Goal: Check status: Check status

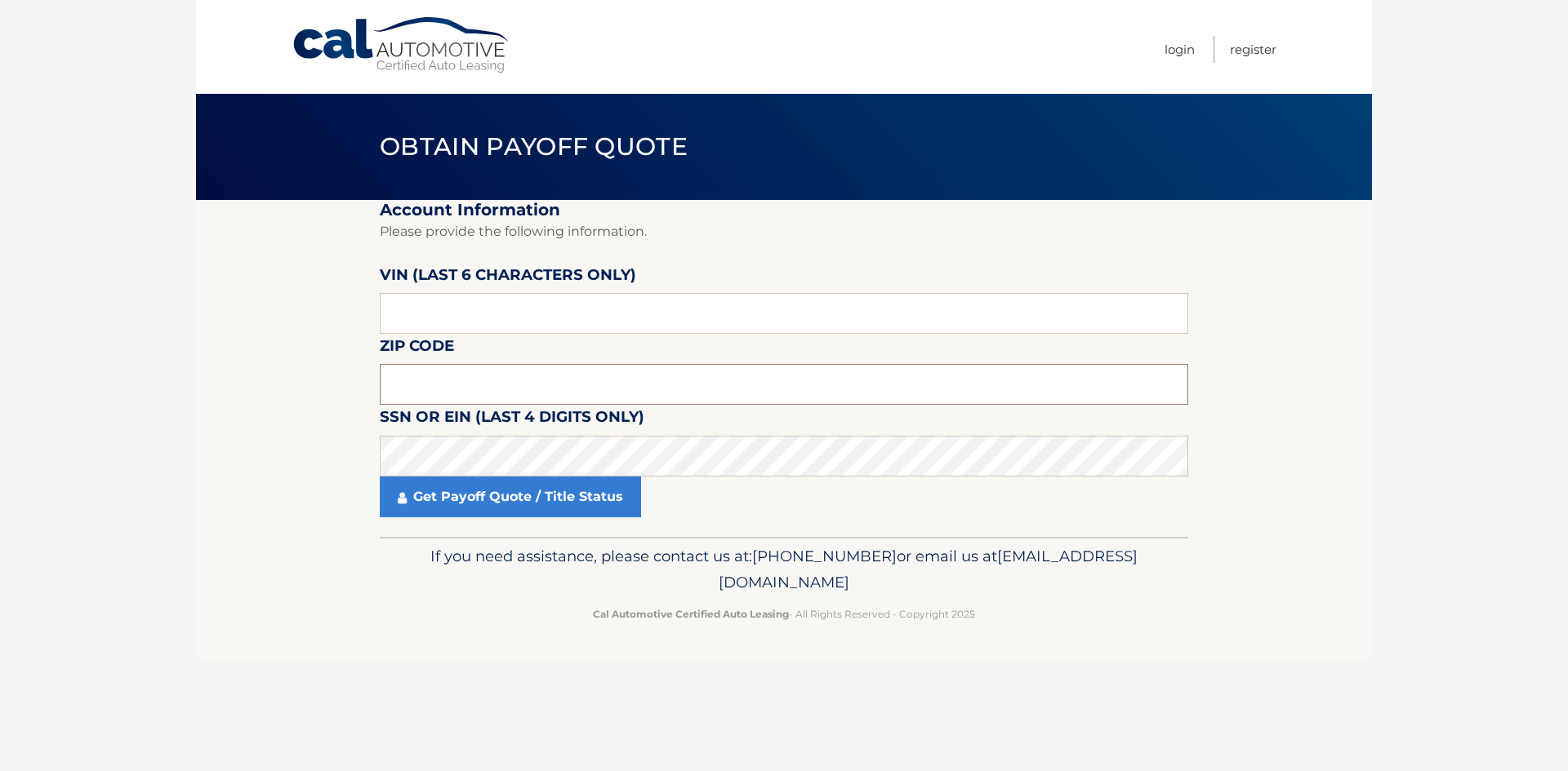
click at [415, 389] on input "text" at bounding box center [784, 384] width 809 height 41
click at [375, 382] on section "Account Information Please provide the following information. [PERSON_NAME] (la…" at bounding box center [784, 369] width 1176 height 337
click at [394, 390] on input "text" at bounding box center [784, 384] width 809 height 41
type input "08831"
click at [313, 397] on section "Account Information Please provide the following information. [PERSON_NAME] (la…" at bounding box center [784, 369] width 1176 height 337
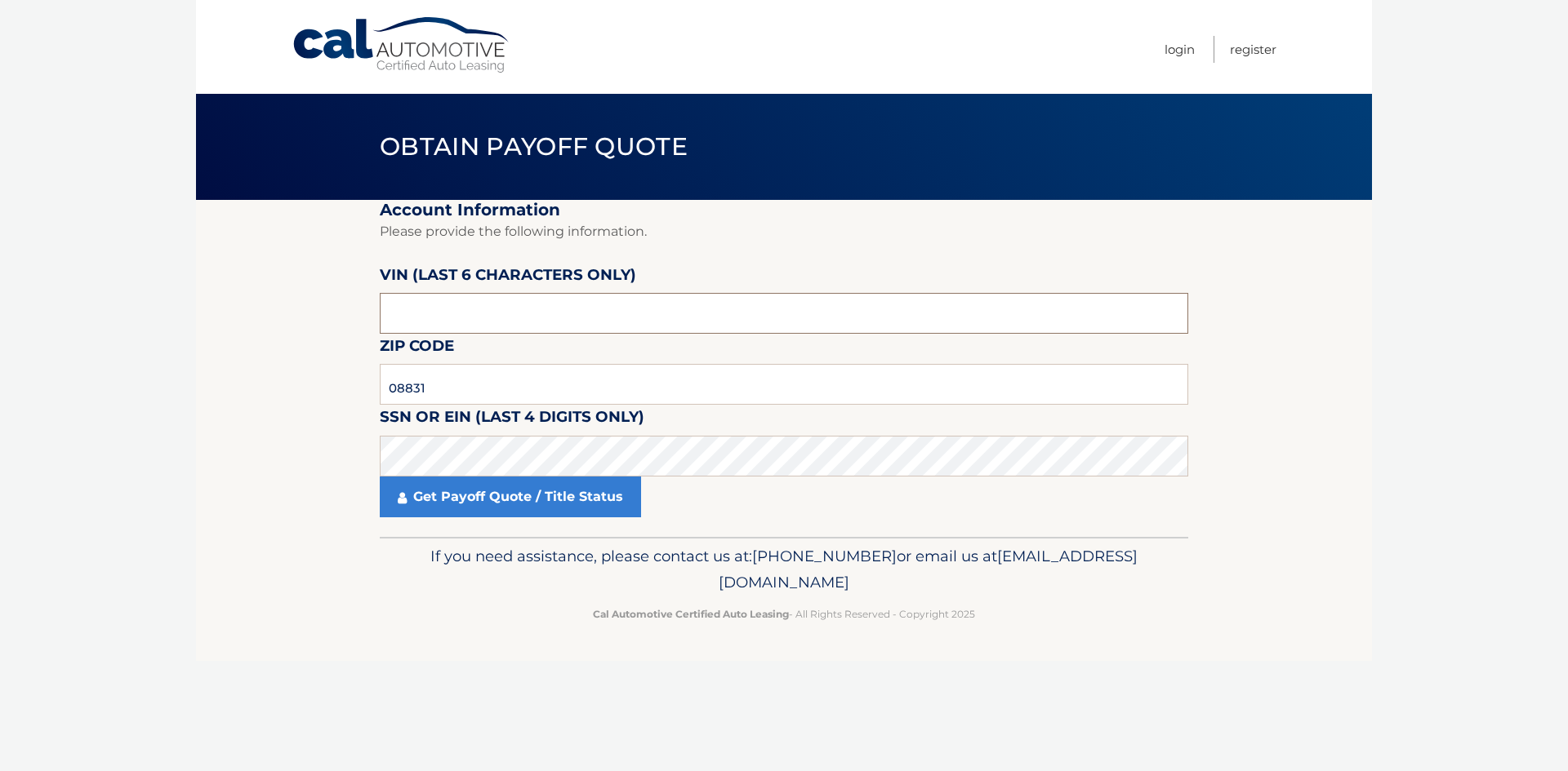
click at [527, 323] on input "text" at bounding box center [784, 313] width 809 height 41
type input "005075"
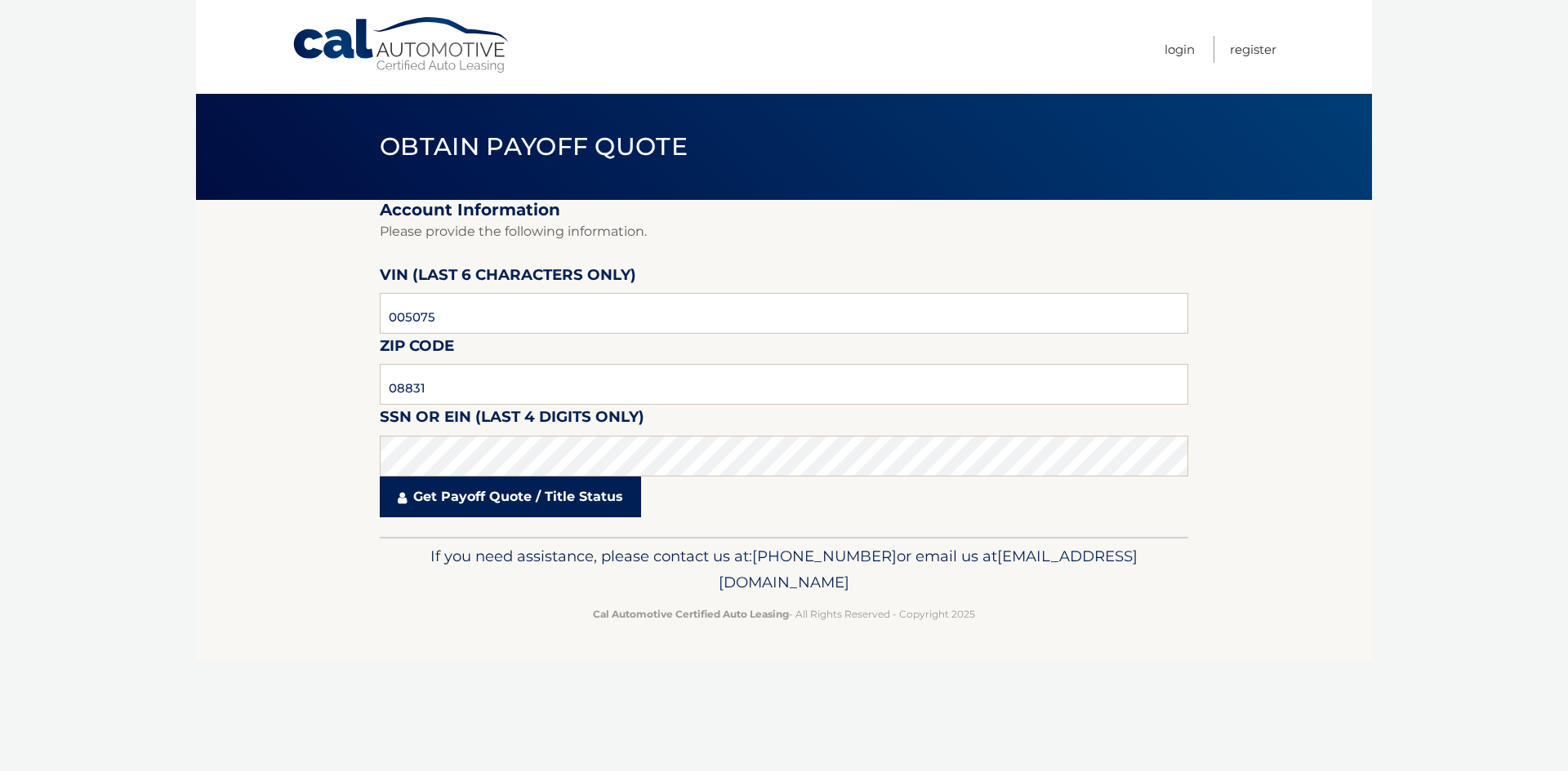
click at [571, 509] on link "Get Payoff Quote / Title Status" at bounding box center [510, 496] width 261 height 41
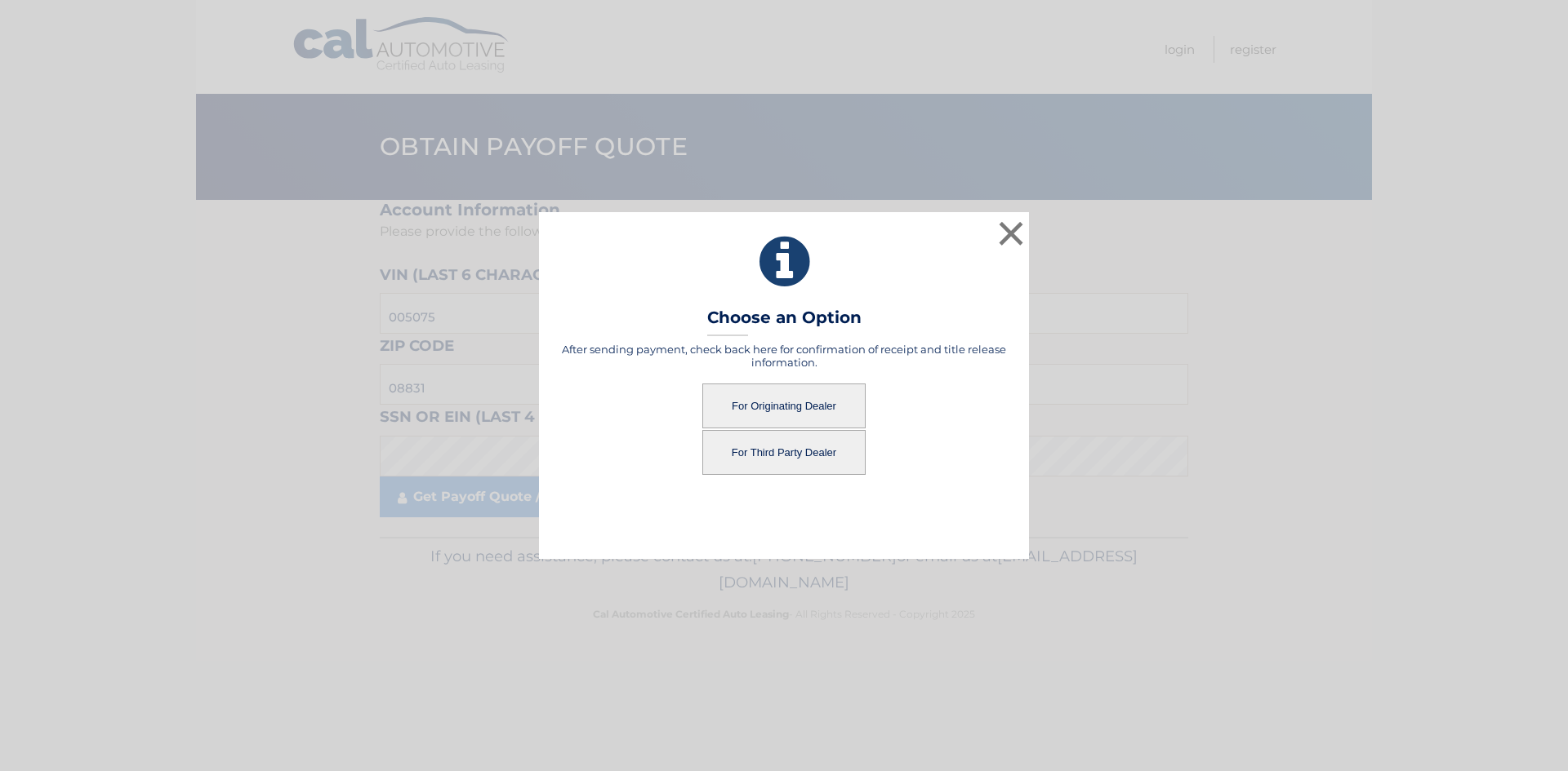
click at [740, 415] on button "For Originating Dealer" at bounding box center [784, 406] width 163 height 45
click at [787, 414] on button "For Originating Dealer" at bounding box center [784, 406] width 163 height 45
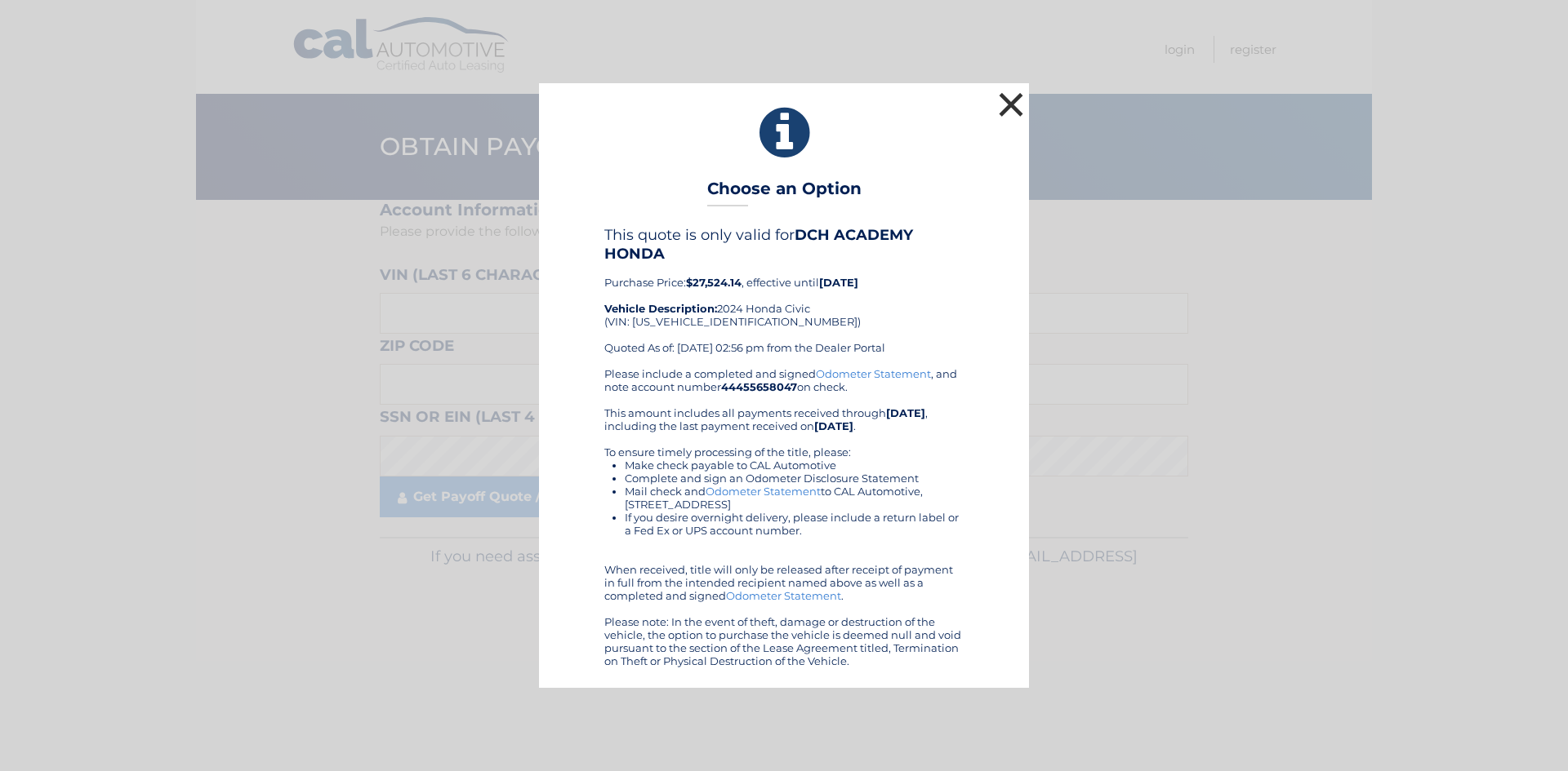
click at [1005, 93] on button "×" at bounding box center [1011, 104] width 33 height 33
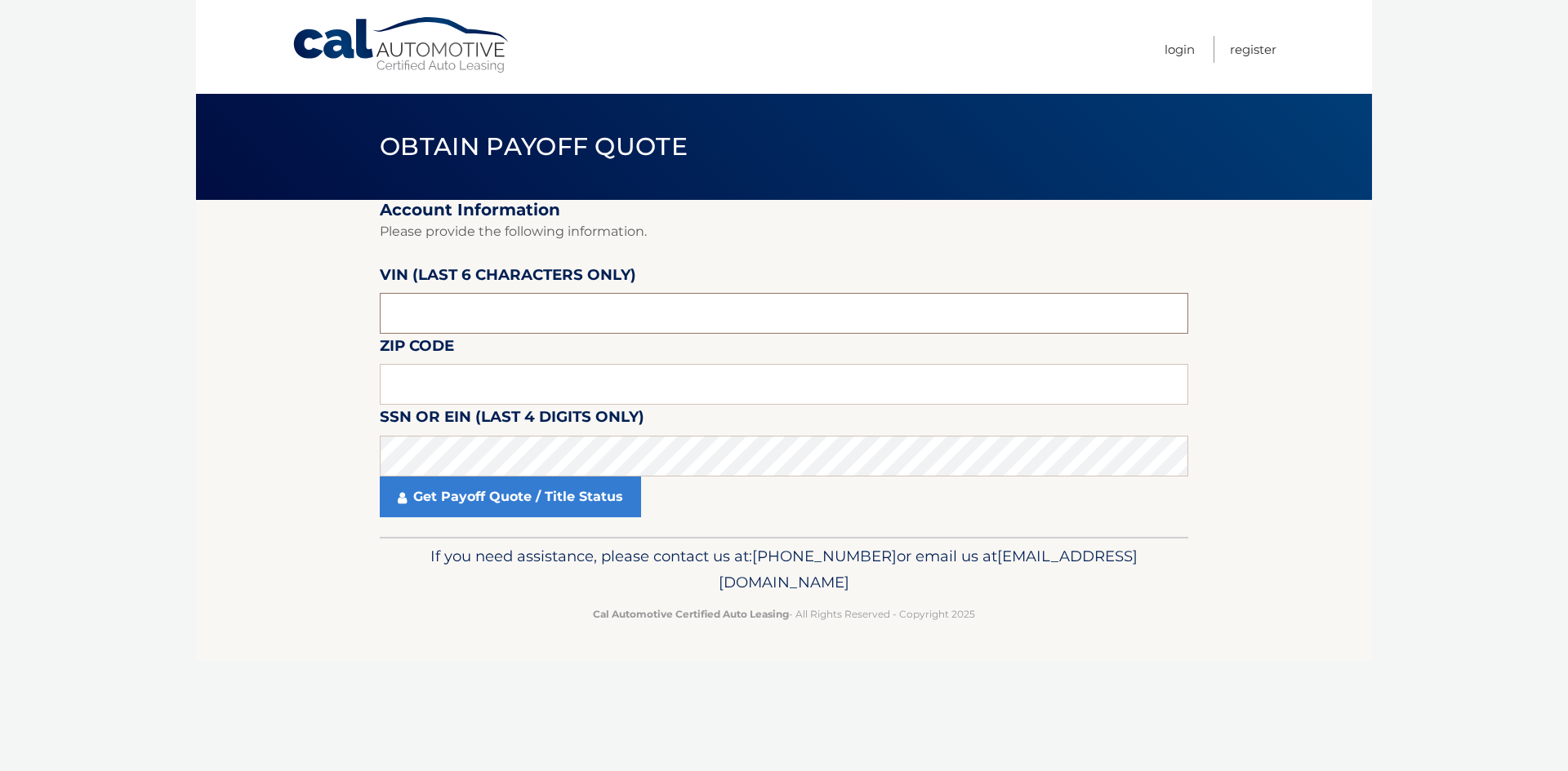
click at [394, 319] on input "text" at bounding box center [784, 313] width 809 height 41
type input "324669"
click at [435, 389] on input "text" at bounding box center [784, 384] width 809 height 41
click at [445, 395] on input "text" at bounding box center [784, 384] width 809 height 41
click at [486, 377] on input "text" at bounding box center [784, 384] width 809 height 41
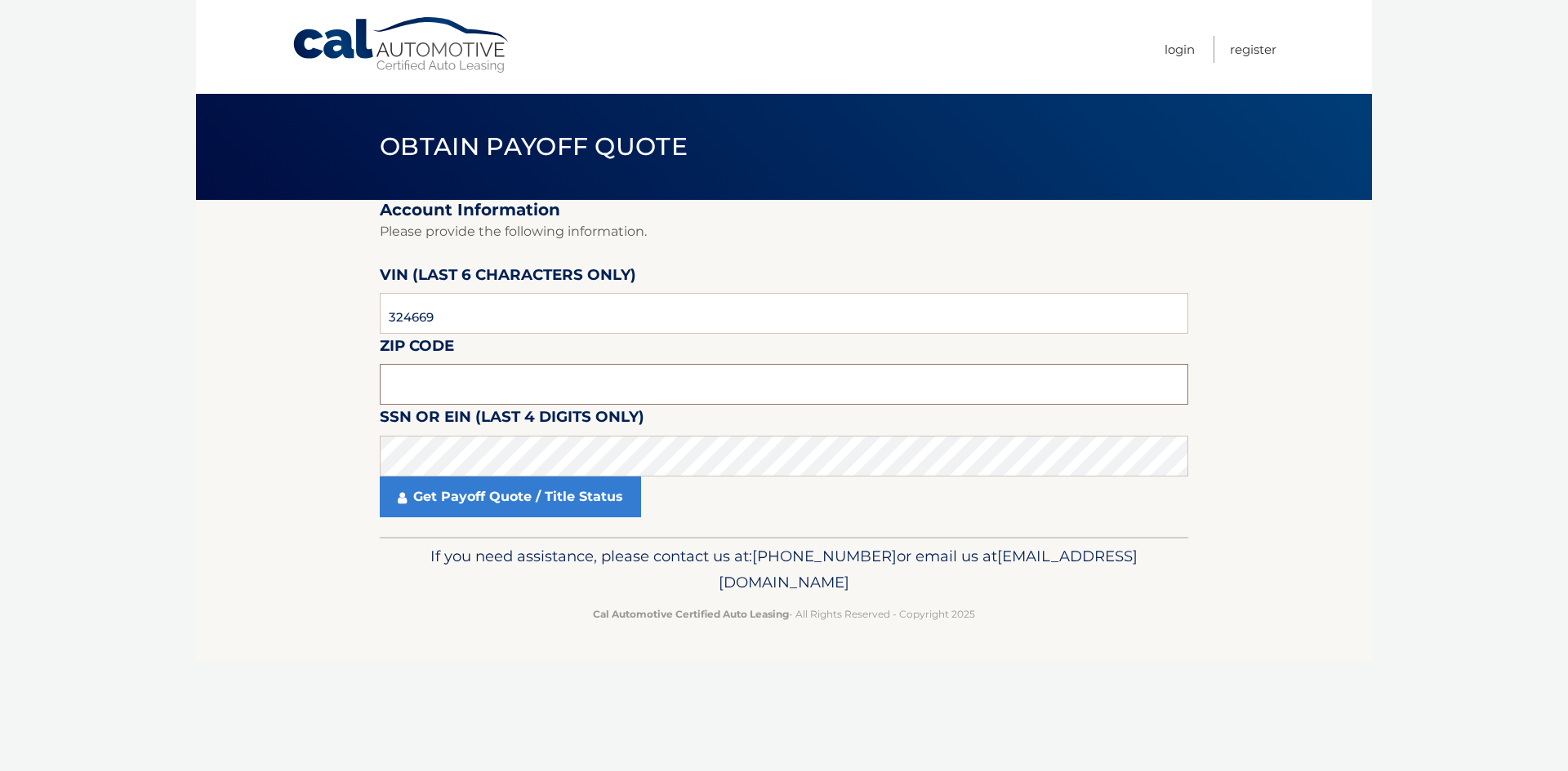
click at [420, 396] on input "text" at bounding box center [784, 384] width 809 height 41
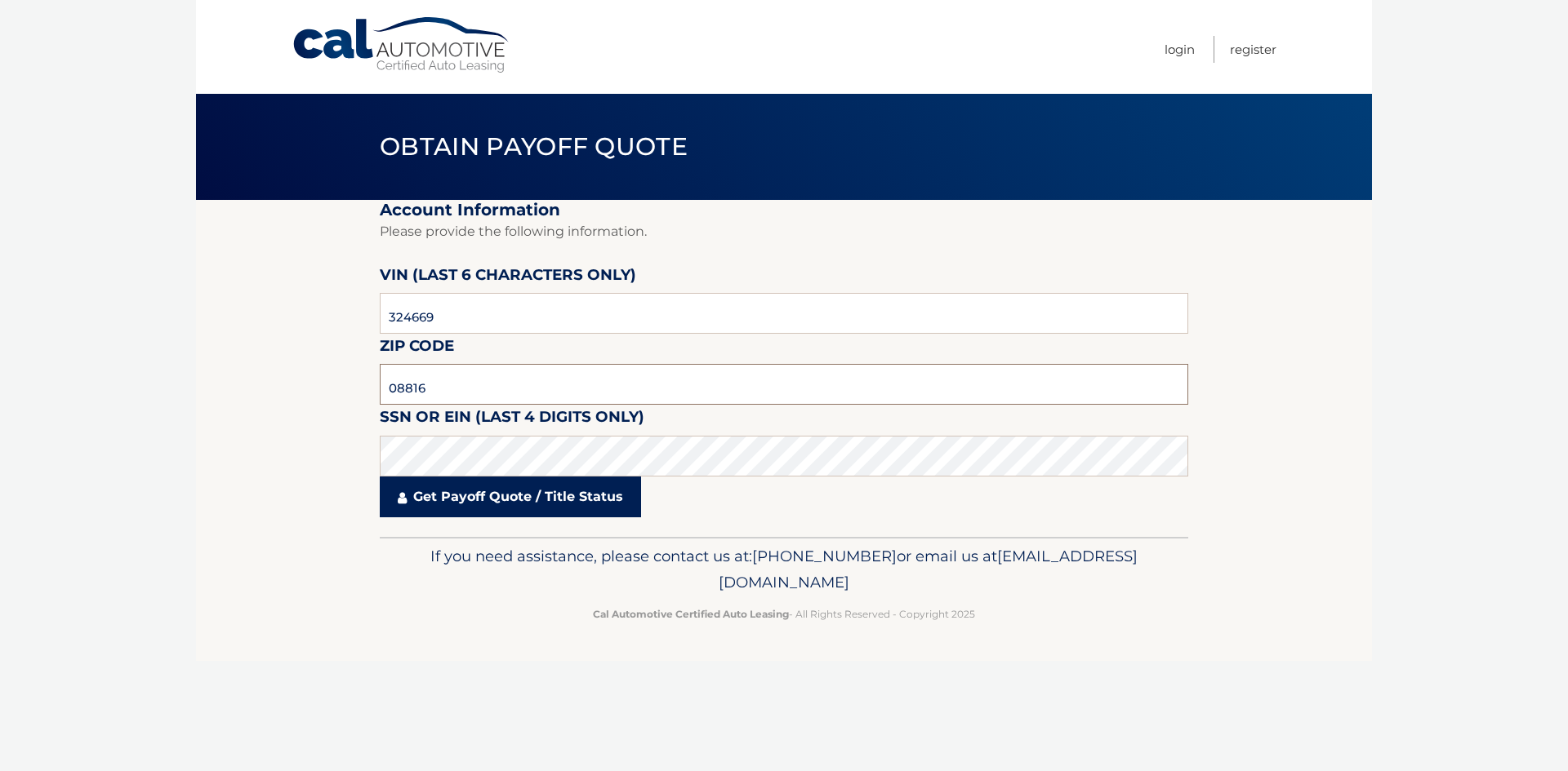
type input "08816"
click at [429, 506] on link "Get Payoff Quote / Title Status" at bounding box center [510, 496] width 261 height 41
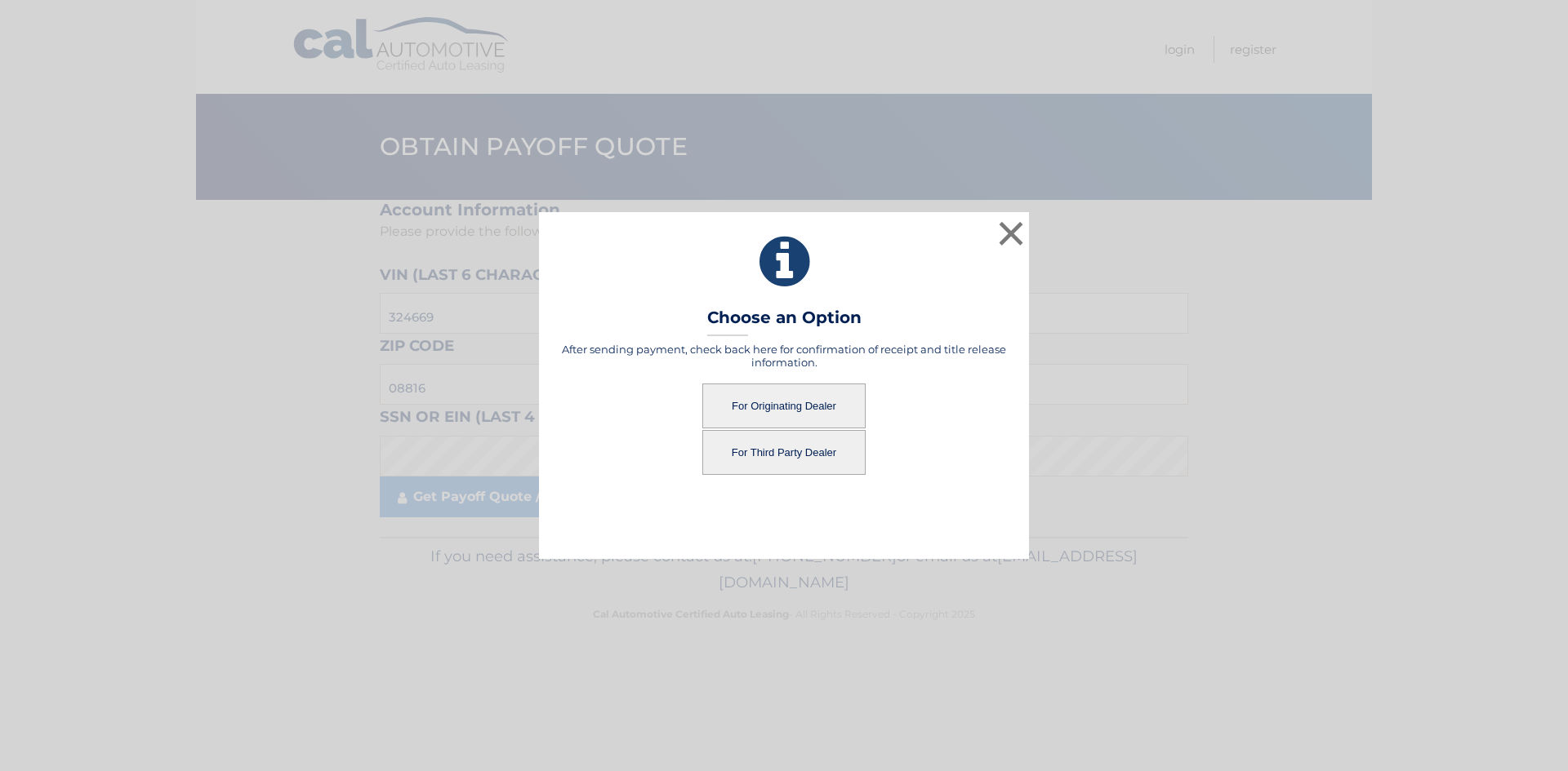
click at [827, 407] on button "For Originating Dealer" at bounding box center [784, 406] width 163 height 45
click at [807, 409] on button "For Originating Dealer" at bounding box center [784, 406] width 163 height 45
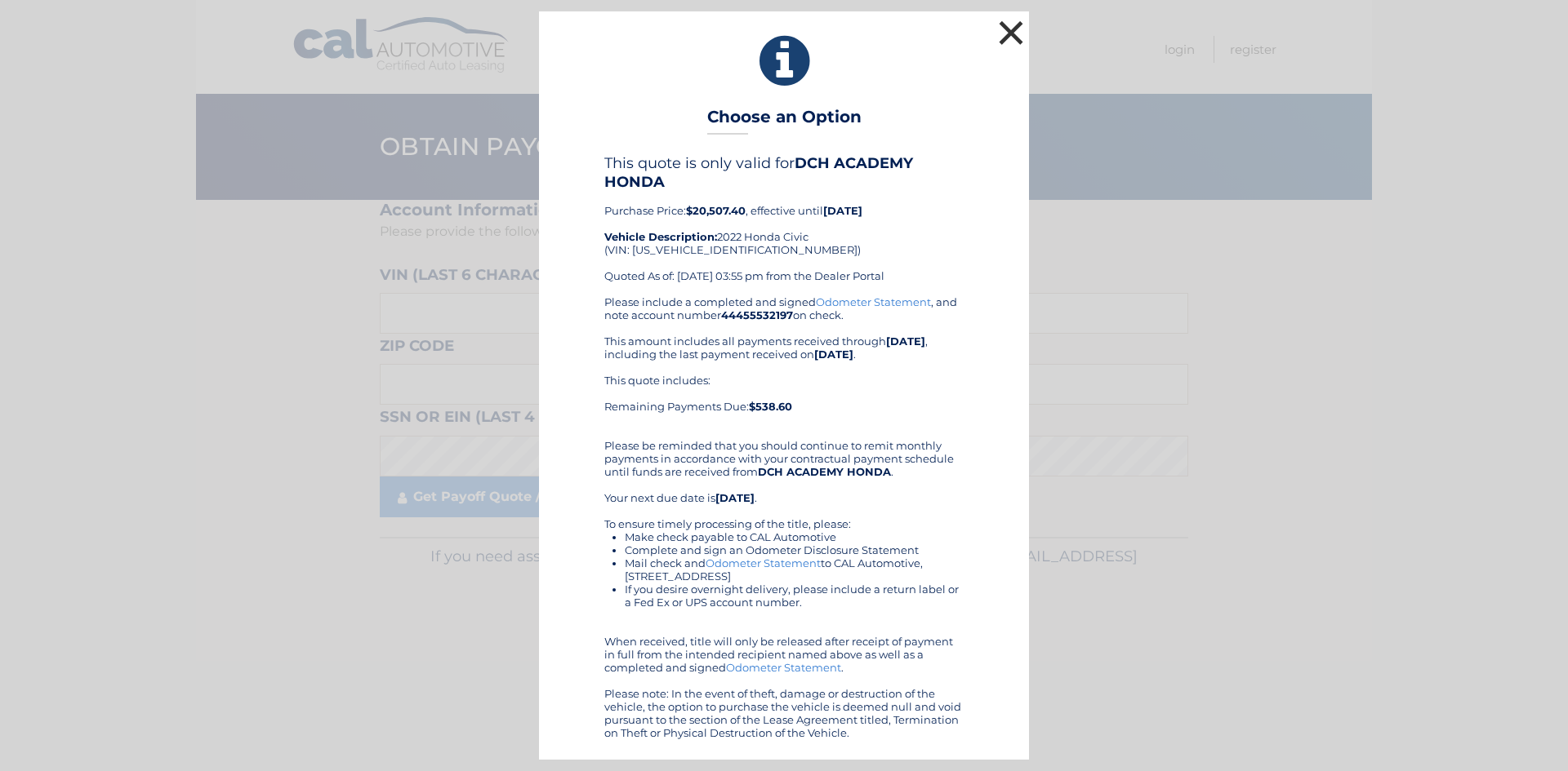
click at [999, 31] on button "×" at bounding box center [1011, 33] width 33 height 33
